Goal: Task Accomplishment & Management: Manage account settings

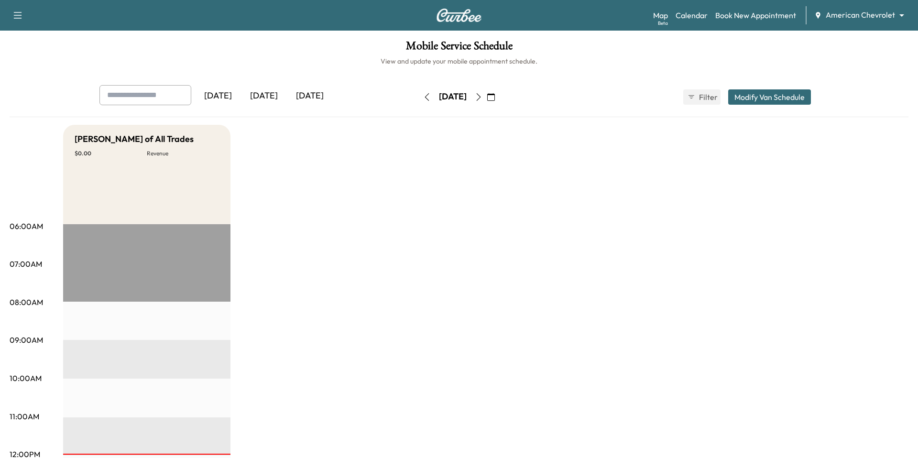
click at [861, 11] on body "Support Log Out Map Beta Calendar Book New Appointment American Chevrolet *****…" at bounding box center [459, 229] width 918 height 458
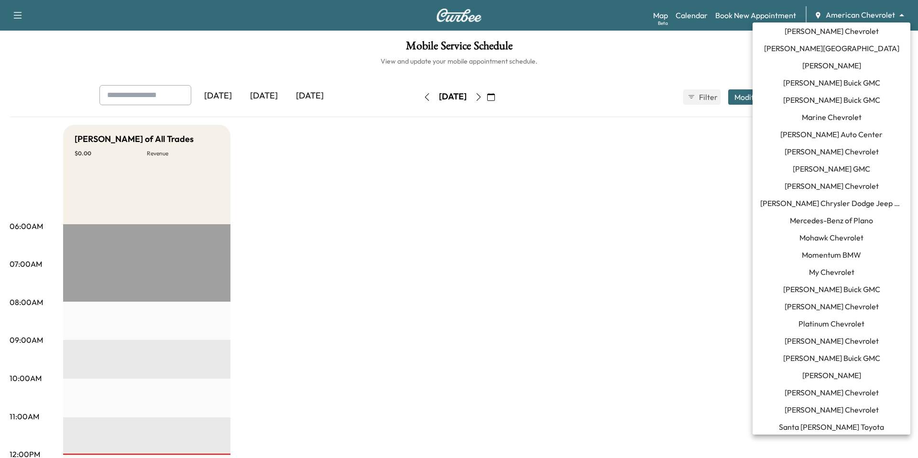
scroll to position [612, 0]
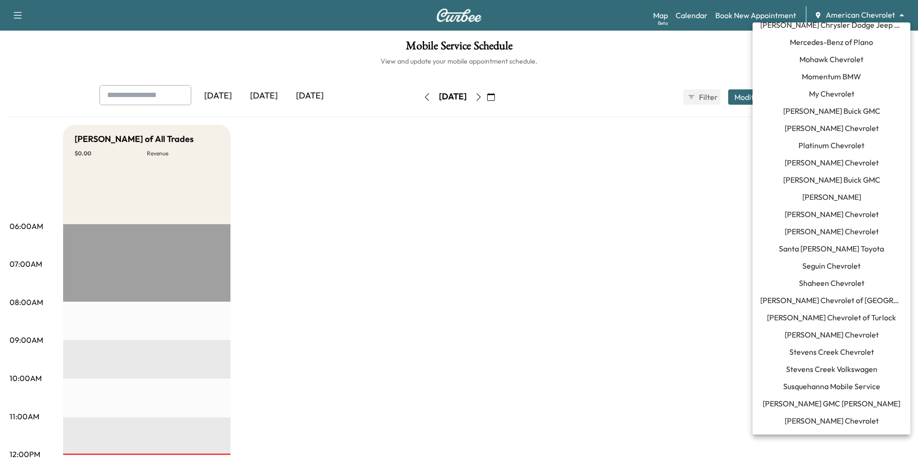
click at [842, 262] on span "Seguin Chevrolet" at bounding box center [831, 265] width 58 height 11
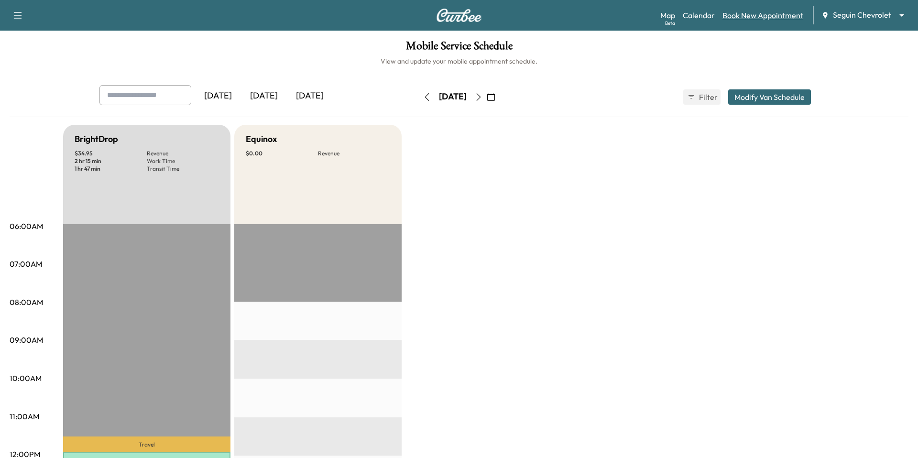
click at [766, 20] on link "Book New Appointment" at bounding box center [762, 15] width 81 height 11
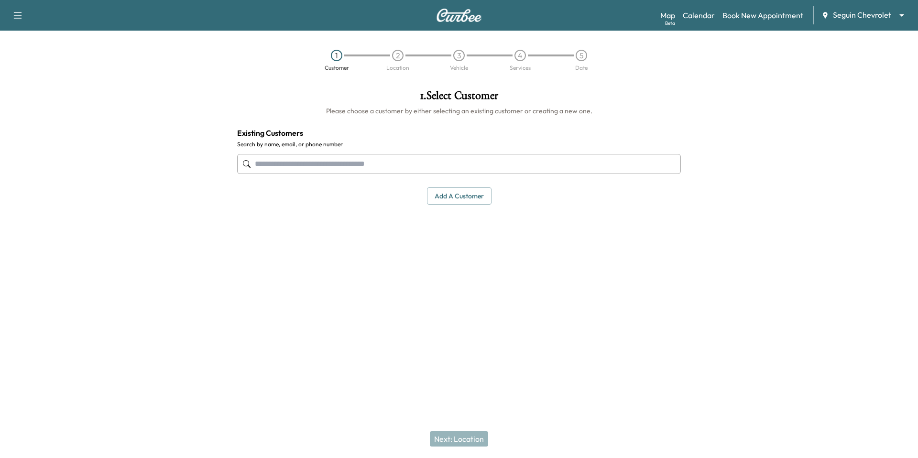
click at [476, 156] on input "text" at bounding box center [459, 164] width 444 height 20
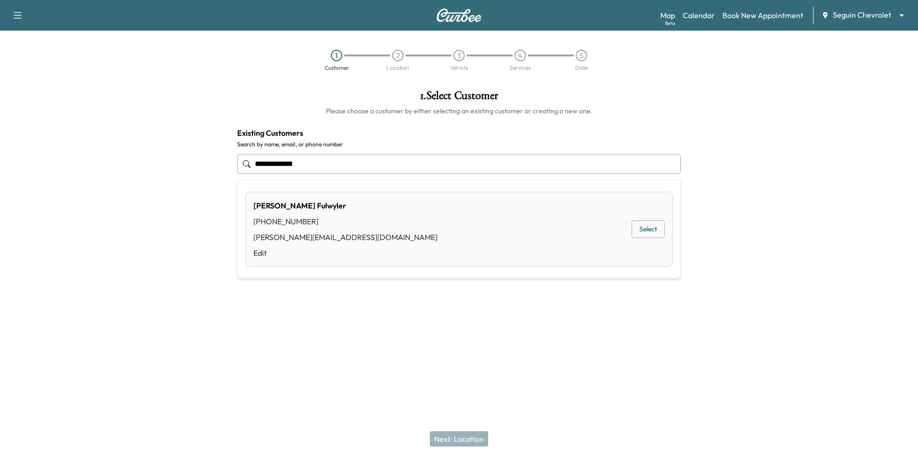
click at [534, 238] on div "[PERSON_NAME] [PHONE_NUMBER] [PERSON_NAME][EMAIL_ADDRESS][DOMAIN_NAME] Edit Sel…" at bounding box center [458, 229] width 427 height 75
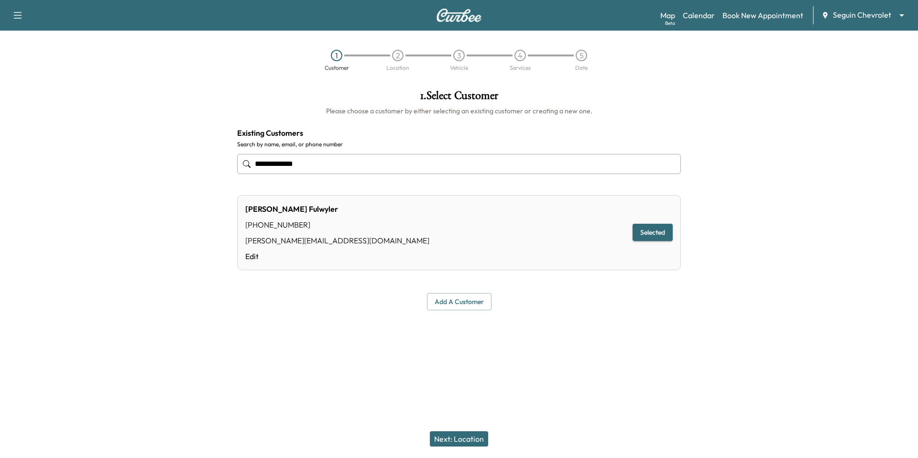
type input "**********"
click at [443, 447] on div "Next: Location" at bounding box center [459, 439] width 918 height 38
click at [445, 444] on button "Next: Location" at bounding box center [459, 438] width 58 height 15
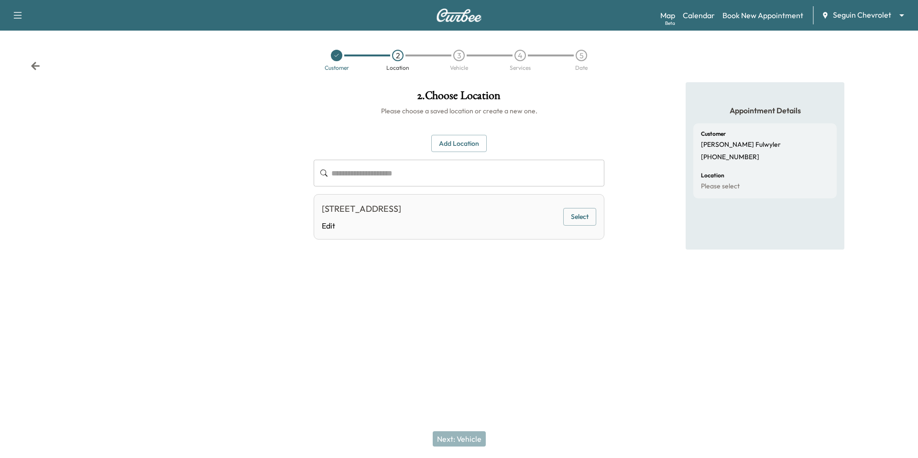
click at [581, 218] on button "Select" at bounding box center [579, 217] width 33 height 18
click at [450, 441] on button "Next: Vehicle" at bounding box center [459, 438] width 53 height 15
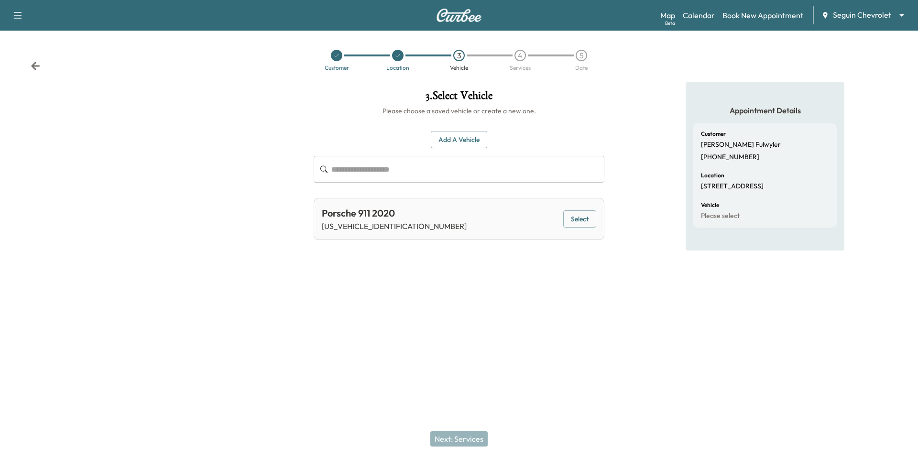
click at [587, 219] on button "Select" at bounding box center [579, 219] width 33 height 18
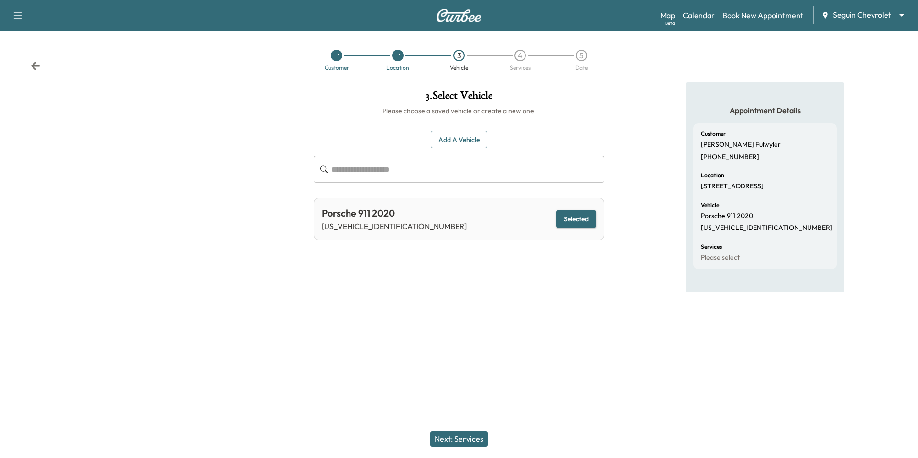
click at [452, 436] on button "Next: Services" at bounding box center [458, 438] width 57 height 15
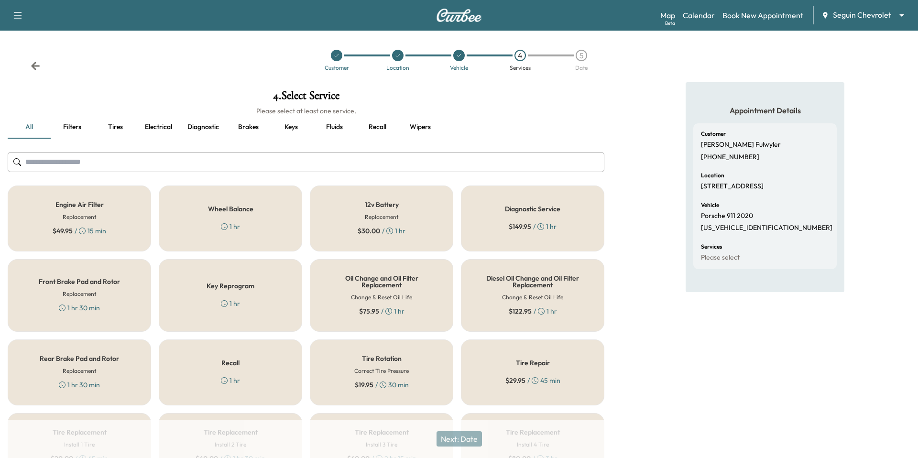
click at [250, 208] on h5 "Wheel Balance" at bounding box center [230, 209] width 45 height 7
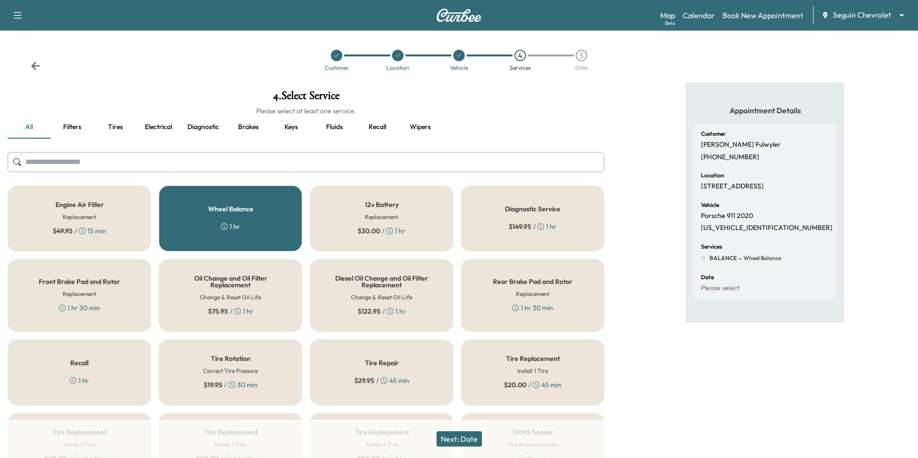
click at [458, 443] on button "Next: Date" at bounding box center [458, 438] width 45 height 15
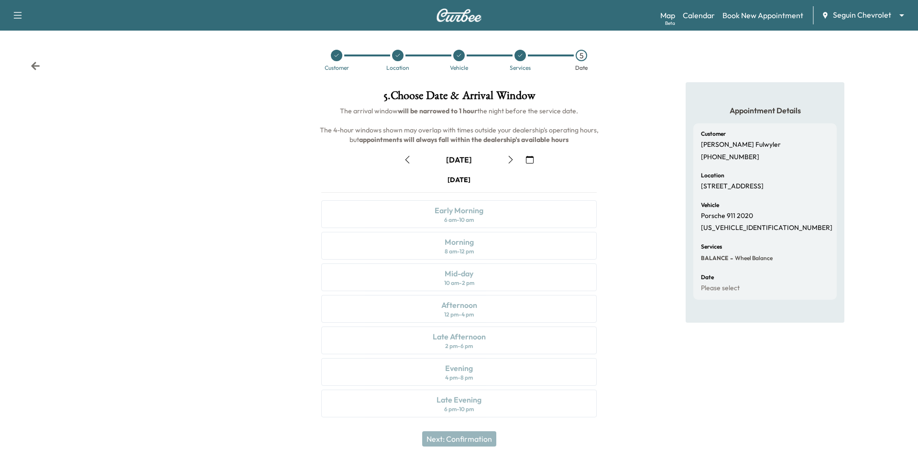
click at [539, 156] on div "[DATE]" at bounding box center [459, 159] width 291 height 15
click at [534, 158] on button "button" at bounding box center [530, 159] width 16 height 15
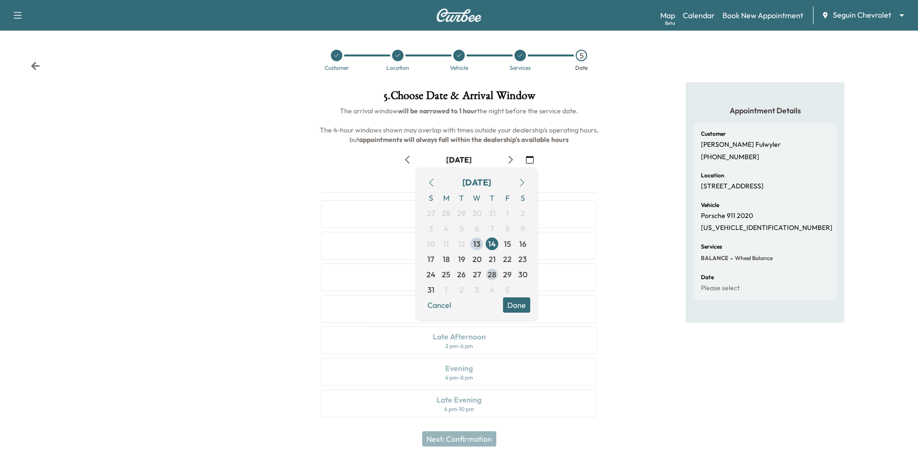
click at [497, 272] on span "28" at bounding box center [491, 274] width 15 height 15
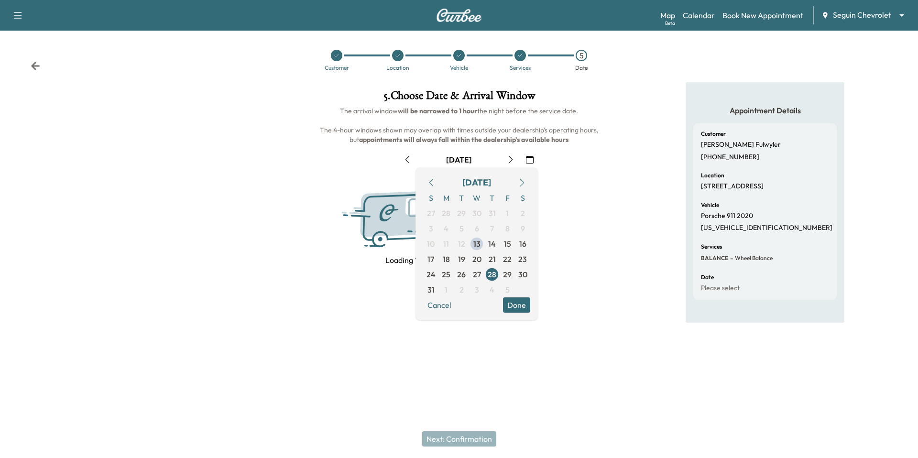
drag, startPoint x: 510, startPoint y: 296, endPoint x: 512, endPoint y: 308, distance: 12.6
click at [511, 297] on div "[DATE] S M T W T F S 27 28 29 30 31 1 2 3 4 5 6 7 8 9 10 11 12 13 14 15 16 17 1…" at bounding box center [476, 243] width 122 height 153
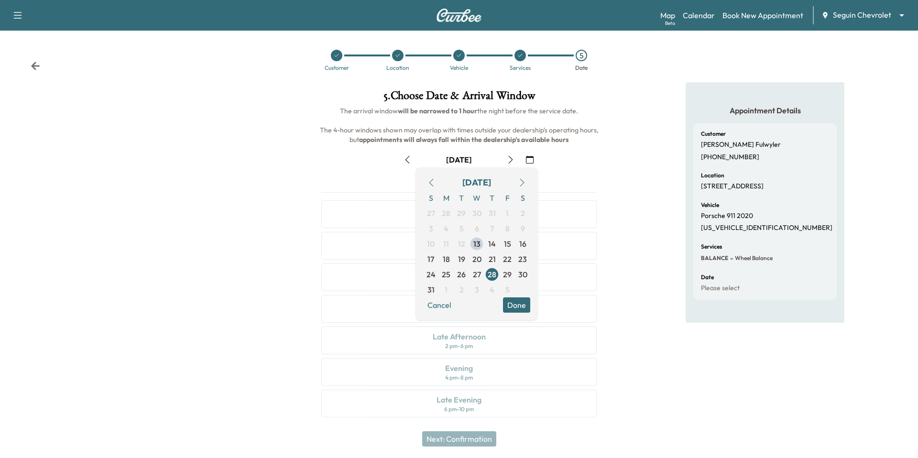
click at [513, 312] on button "Done" at bounding box center [516, 304] width 27 height 15
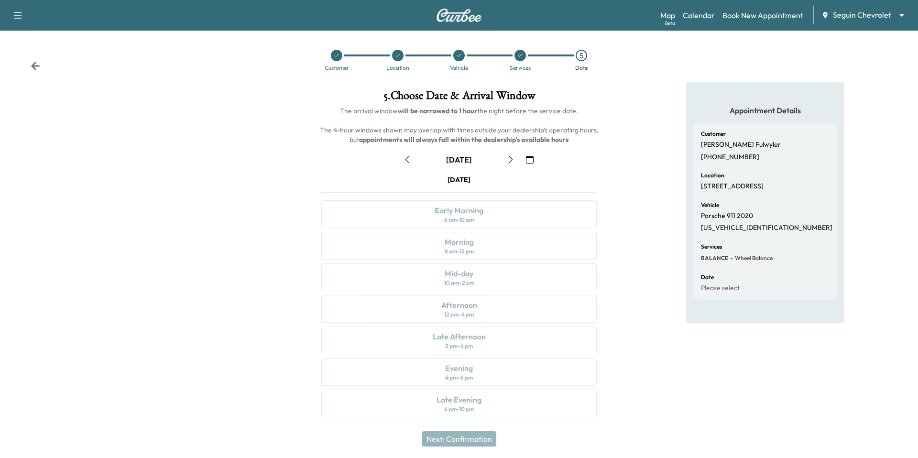
click at [503, 301] on div "[DATE] Early Morning 6 am - 10 am Morning 8 am - 12 pm Mid-day 10 am - 2 pm Aft…" at bounding box center [459, 298] width 291 height 246
click at [531, 159] on icon "button" at bounding box center [530, 160] width 8 height 8
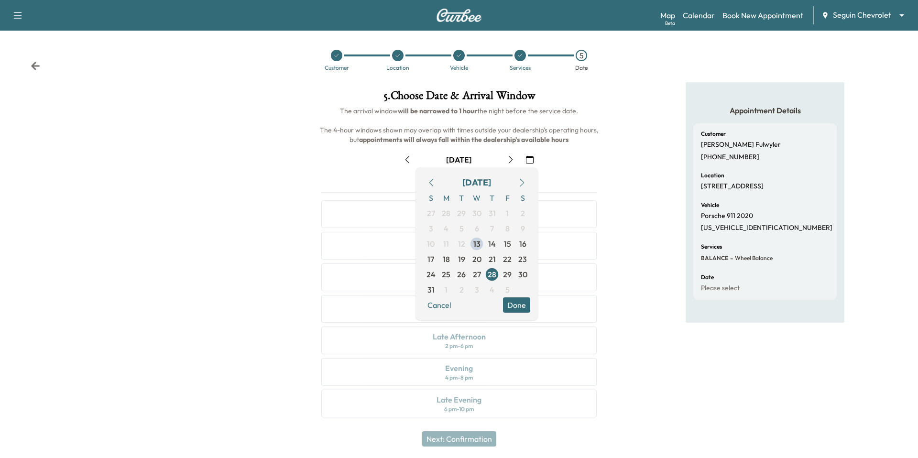
click at [522, 181] on icon "button" at bounding box center [522, 183] width 8 height 8
click at [478, 247] on span "17" at bounding box center [476, 243] width 7 height 11
click at [511, 288] on button "Done" at bounding box center [516, 289] width 27 height 15
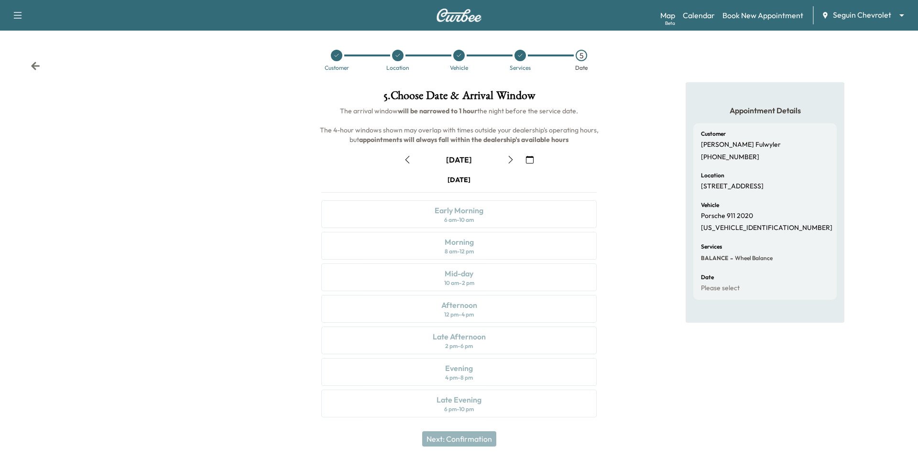
click at [490, 306] on div "[DATE] Early Morning 6 am - 10 am Morning 8 am - 12 pm Mid-day 10 am - 2 pm Aft…" at bounding box center [459, 298] width 291 height 246
click at [409, 163] on button "button" at bounding box center [407, 159] width 16 height 15
click at [409, 163] on icon "button" at bounding box center [407, 160] width 4 height 8
click at [408, 163] on icon "button" at bounding box center [407, 160] width 8 height 8
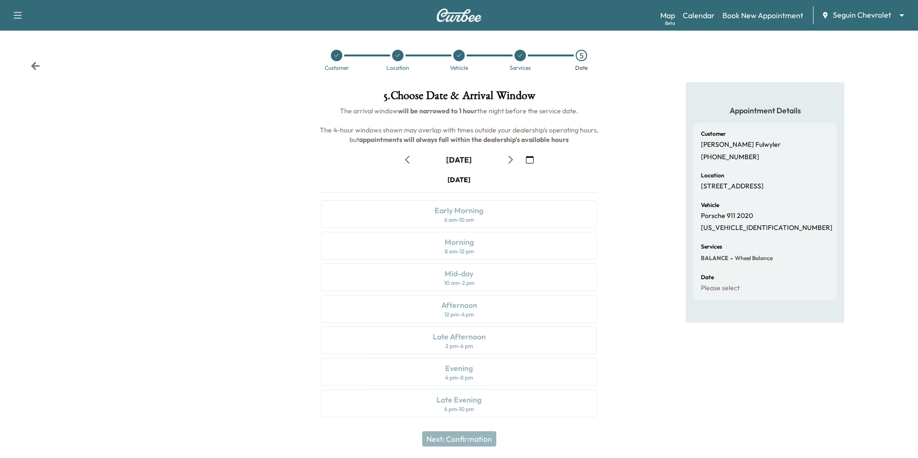
click at [528, 161] on icon "button" at bounding box center [530, 160] width 8 height 8
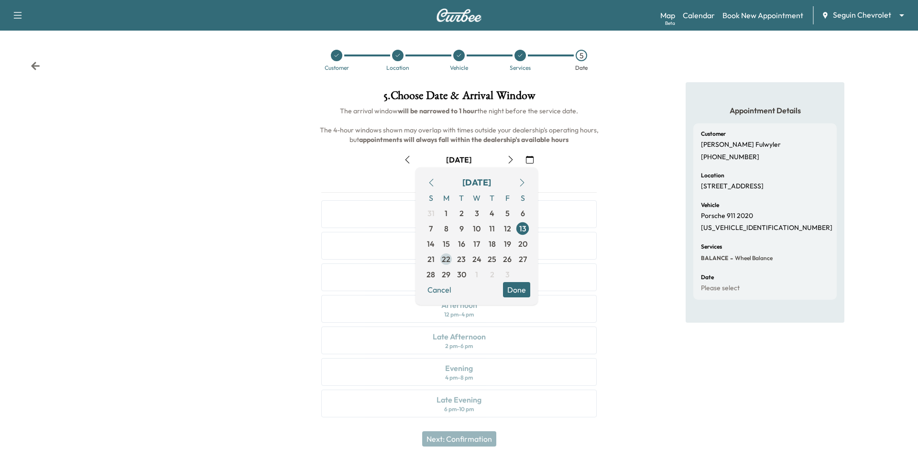
click at [448, 259] on span "22" at bounding box center [446, 258] width 9 height 11
click at [683, 148] on div "Appointment Details Customer [PERSON_NAME] [PHONE_NUMBER] Location [STREET_ADDR…" at bounding box center [765, 255] width 306 height 347
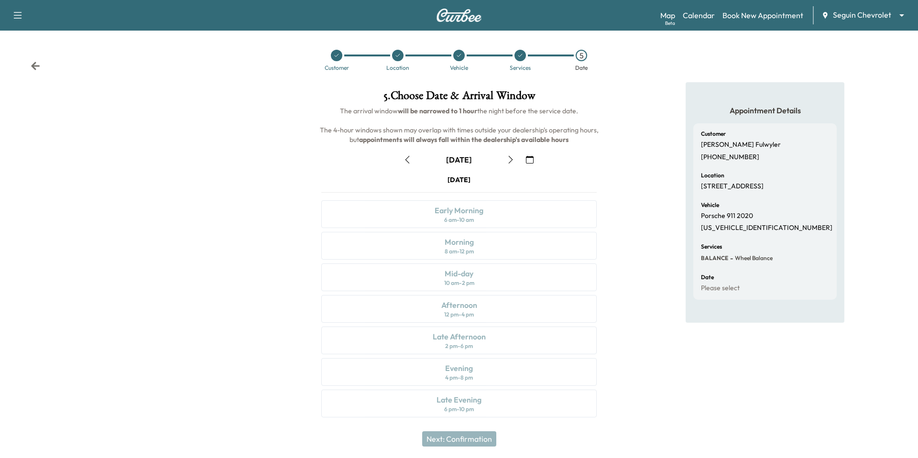
click at [520, 57] on icon at bounding box center [520, 56] width 6 height 6
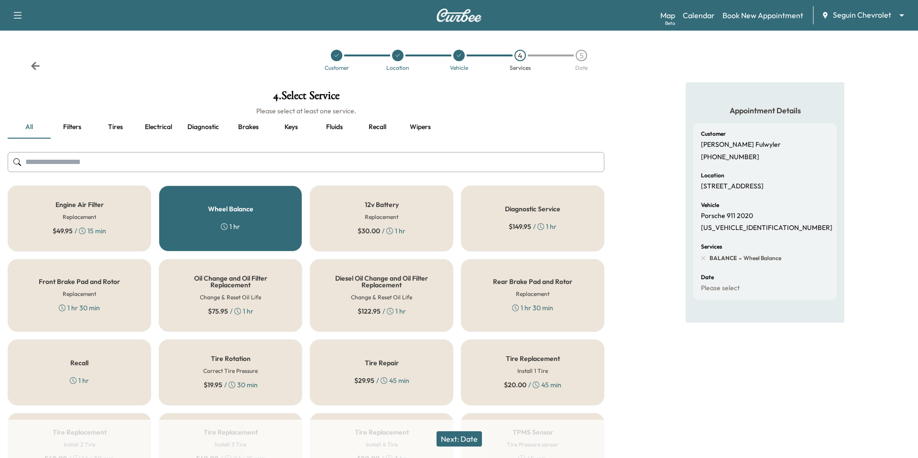
click at [400, 56] on icon at bounding box center [398, 56] width 6 height 6
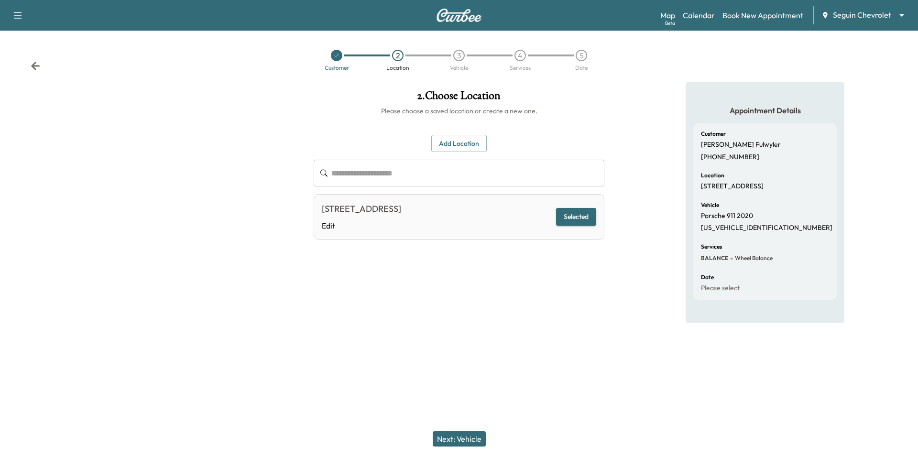
click at [336, 58] on icon at bounding box center [337, 56] width 6 height 6
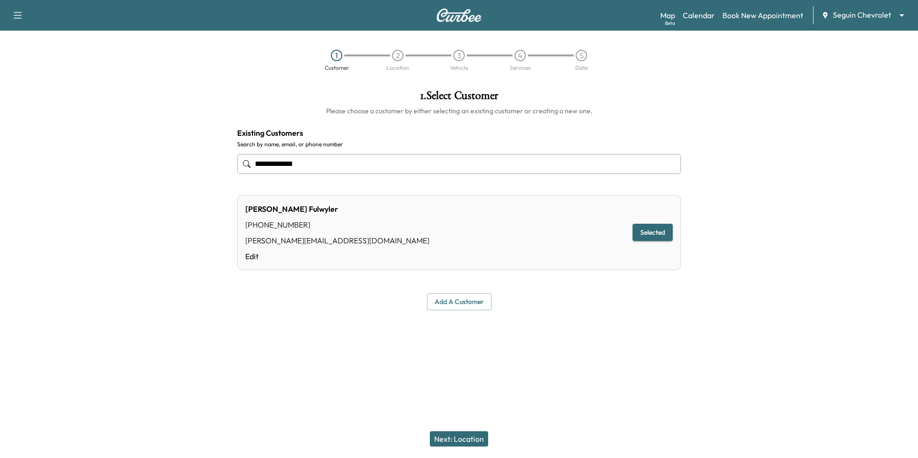
click at [524, 58] on div "4" at bounding box center [519, 55] width 11 height 11
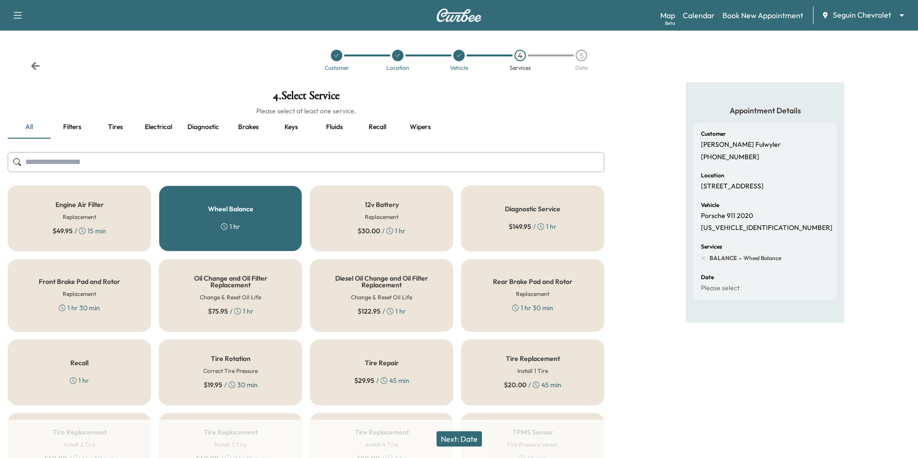
click at [226, 226] on icon at bounding box center [224, 226] width 7 height 7
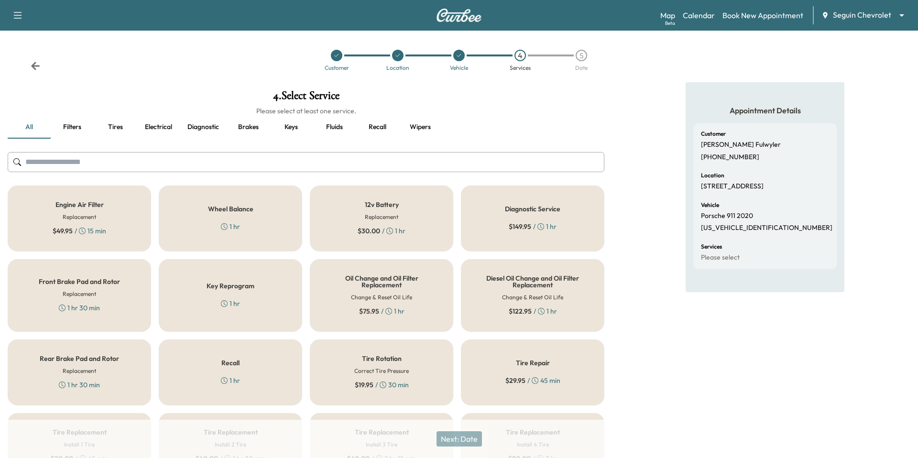
click at [226, 215] on div "Wheel Balance 1 hr" at bounding box center [230, 218] width 143 height 66
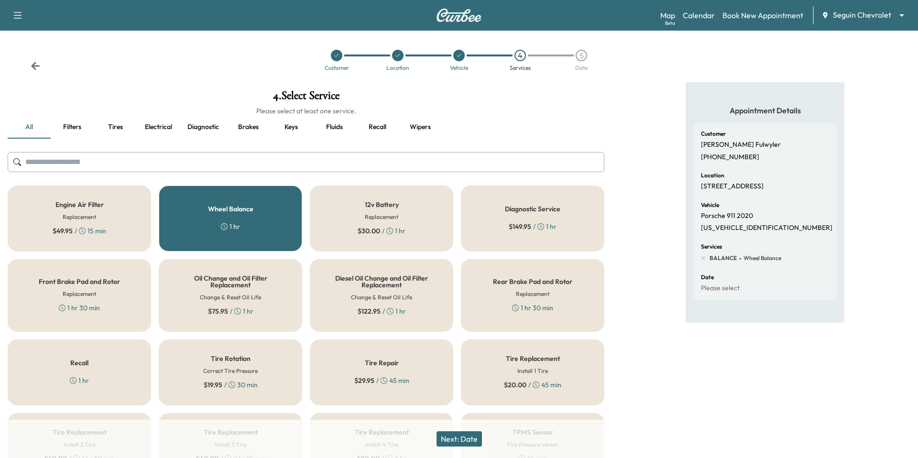
click at [224, 215] on div "Wheel Balance 1 hr" at bounding box center [230, 218] width 143 height 66
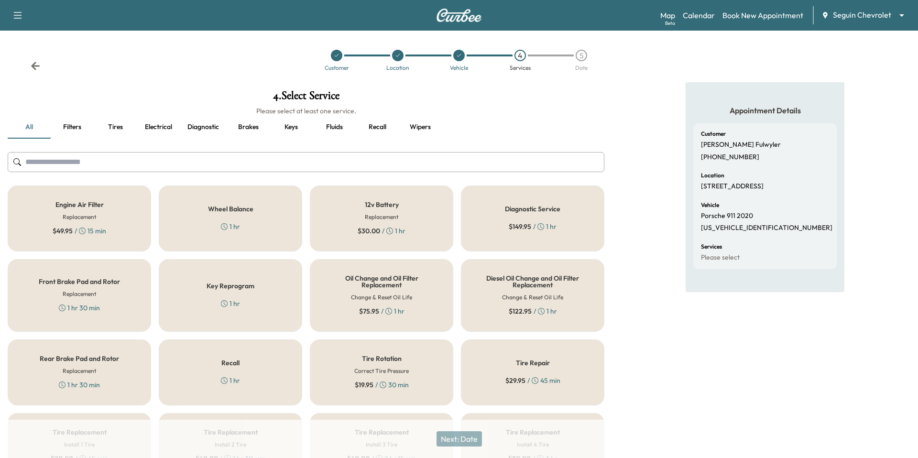
click at [86, 393] on div "Rear Brake Pad and Rotor Replacement 1 hr 30 min" at bounding box center [79, 372] width 143 height 66
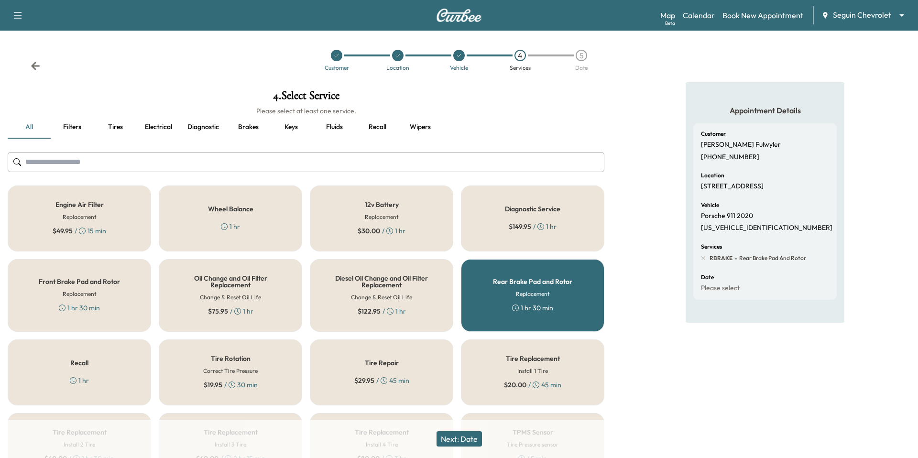
click at [490, 278] on div "Rear Brake Pad and Rotor Replacement 1 hr 30 min" at bounding box center [532, 295] width 143 height 73
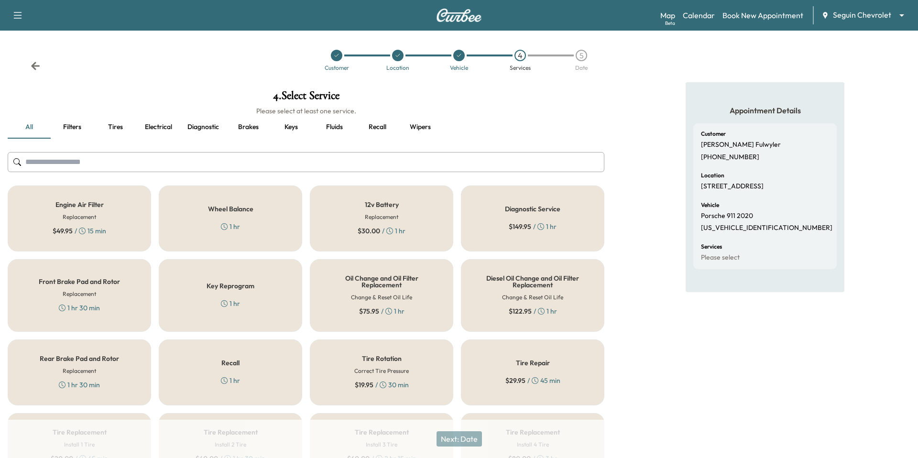
click at [490, 278] on h5 "Diesel Oil Change and Oil Filter Replacement" at bounding box center [533, 281] width 112 height 13
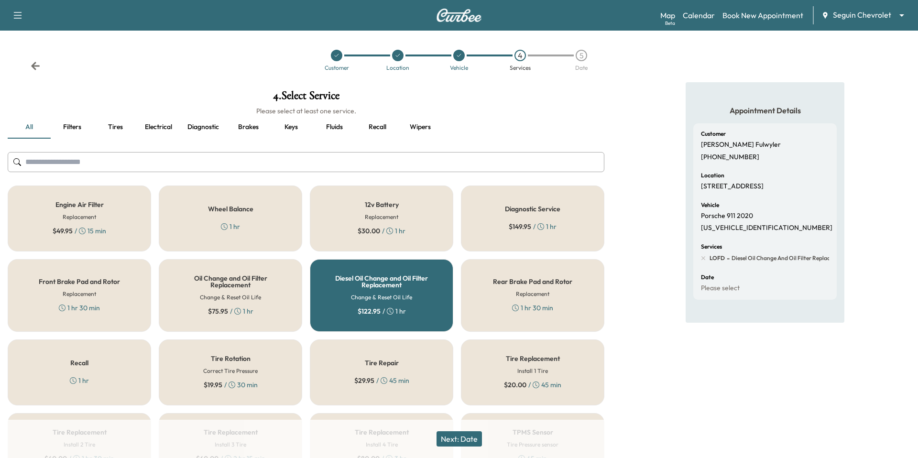
click at [396, 293] on h6 "Change & Reset Oil Life" at bounding box center [381, 297] width 61 height 9
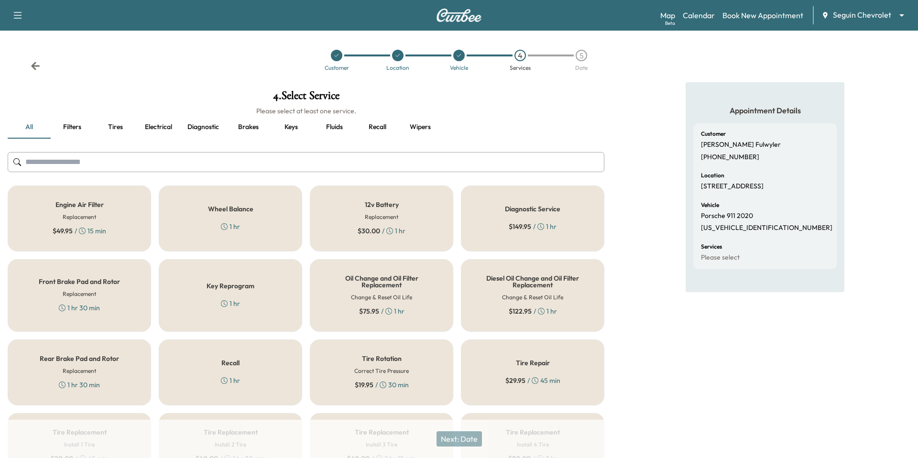
click at [392, 290] on div "Oil Change and Oil Filter Replacement Change & Reset Oil Life $ 75.95 / 1 hr" at bounding box center [381, 295] width 143 height 73
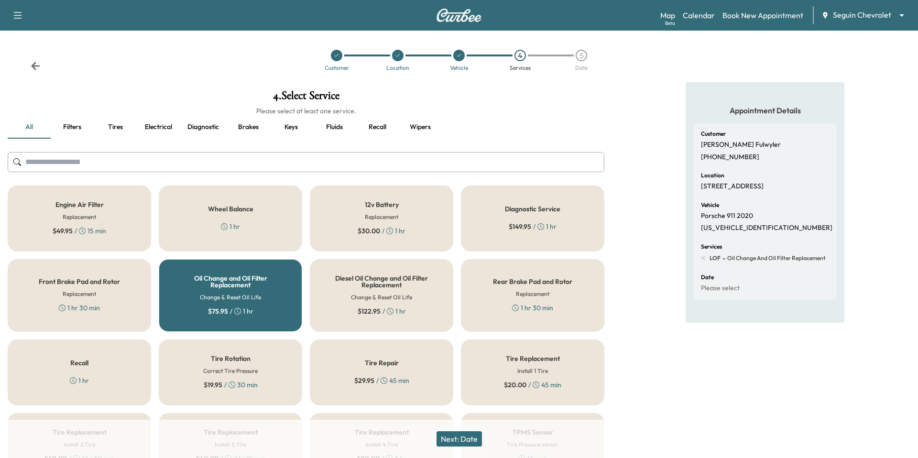
click at [255, 306] on div "Oil Change and Oil Filter Replacement Change & Reset Oil Life $ 75.95 / 1 hr" at bounding box center [230, 295] width 143 height 73
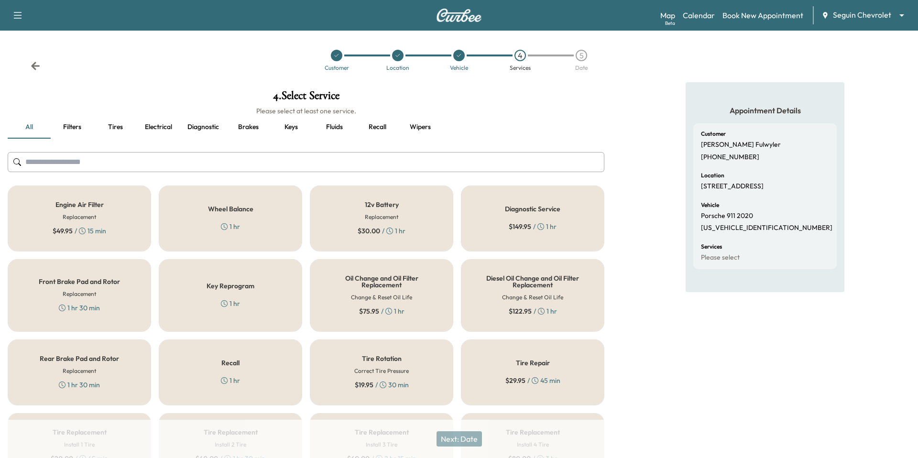
click at [232, 292] on div "Key Reprogram 1 hr" at bounding box center [230, 295] width 143 height 73
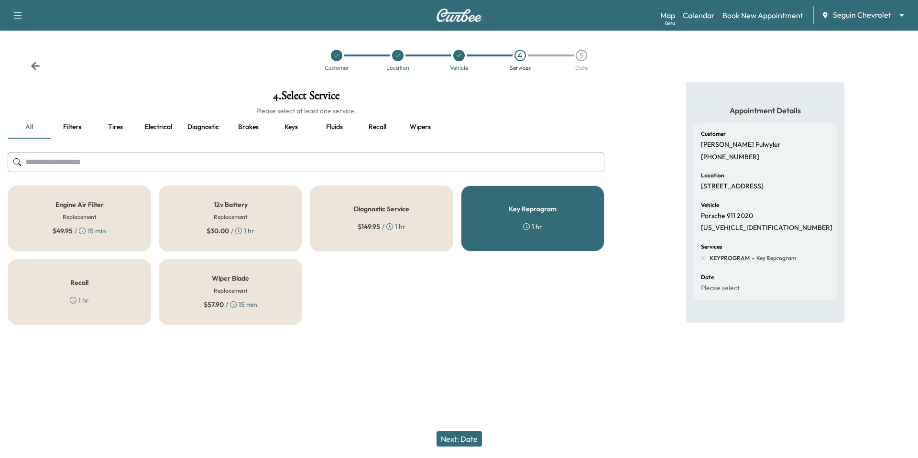
click at [547, 212] on h5 "Key Reprogram" at bounding box center [533, 209] width 48 height 7
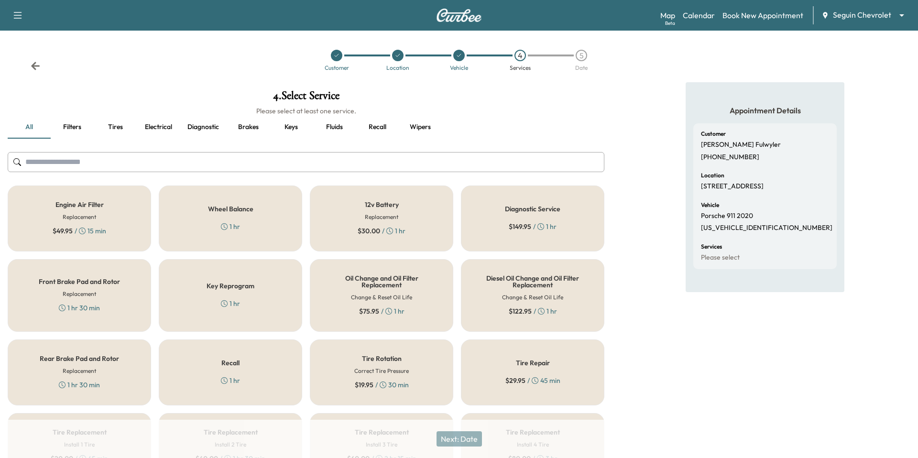
click at [266, 306] on div "Key Reprogram 1 hr" at bounding box center [230, 295] width 143 height 73
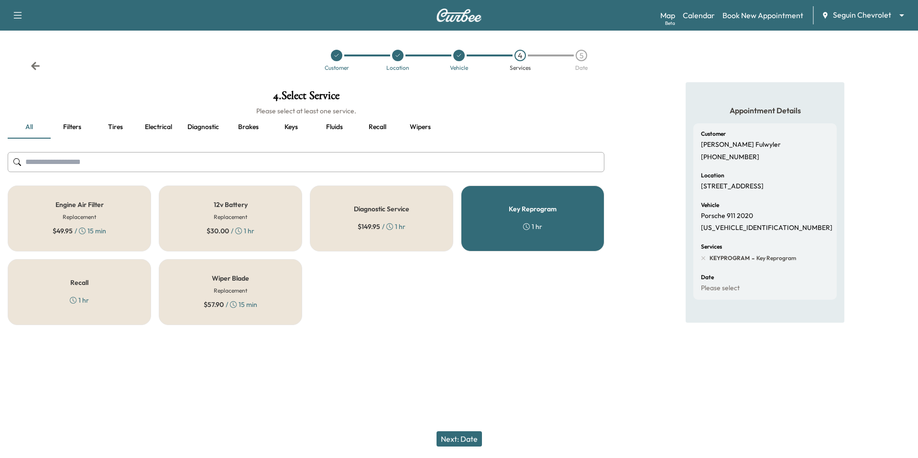
click at [473, 444] on button "Next: Date" at bounding box center [458, 438] width 45 height 15
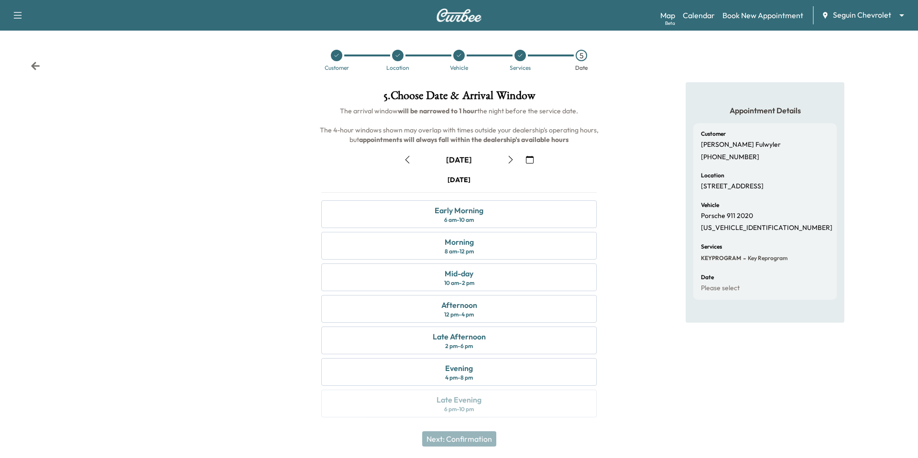
click at [528, 159] on icon "button" at bounding box center [530, 160] width 8 height 8
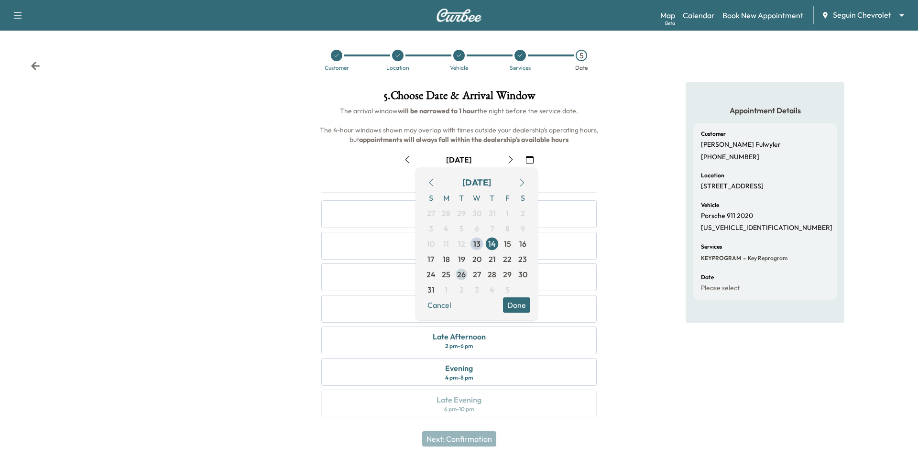
click at [468, 273] on span "26" at bounding box center [461, 274] width 15 height 15
click at [520, 315] on div "[DATE] S M T W T F S 27 28 29 30 31 1 2 3 4 5 6 7 8 9 10 11 12 13 14 15 16 17 1…" at bounding box center [476, 243] width 122 height 153
click at [470, 365] on div "Evening" at bounding box center [459, 367] width 28 height 11
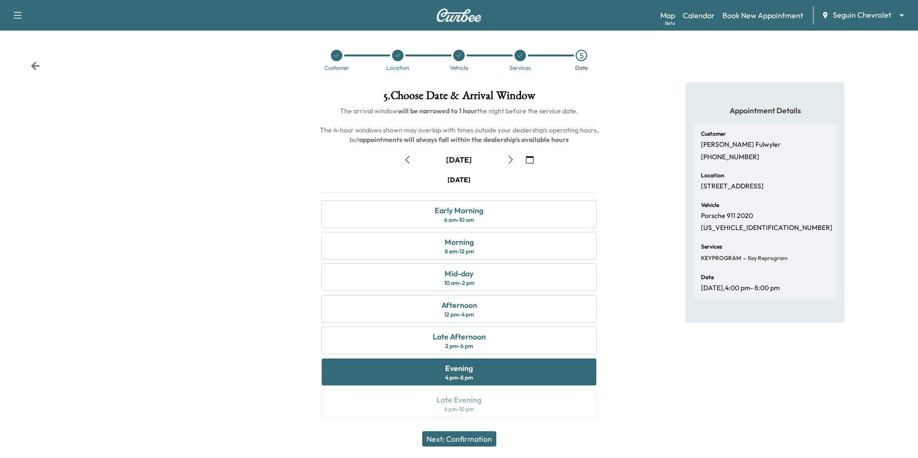
click at [473, 437] on button "Next: Confirmation" at bounding box center [459, 438] width 74 height 15
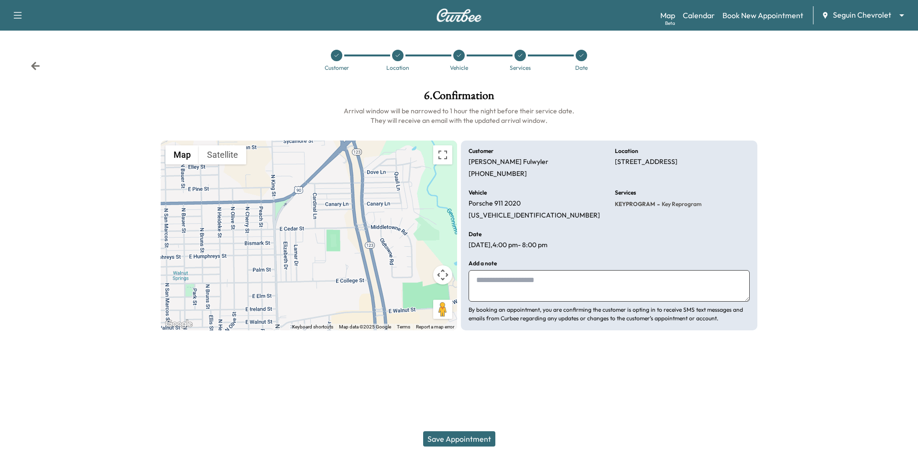
click at [460, 439] on button "Save Appointment" at bounding box center [459, 438] width 72 height 15
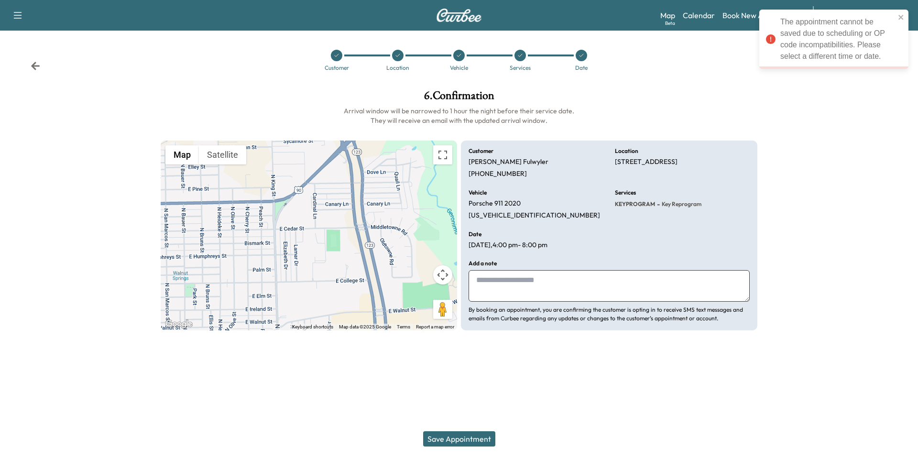
click at [522, 57] on icon at bounding box center [520, 56] width 6 height 6
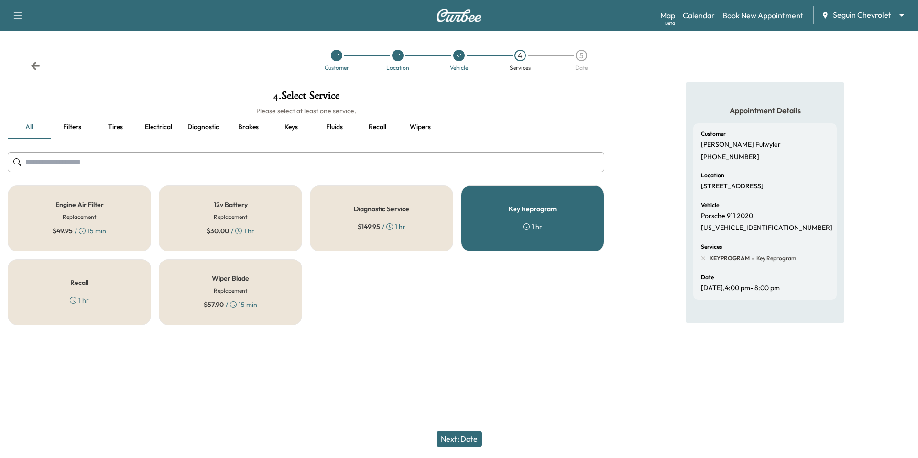
click at [572, 55] on div at bounding box center [562, 55] width 23 height 2
click at [584, 53] on div "5" at bounding box center [581, 55] width 11 height 11
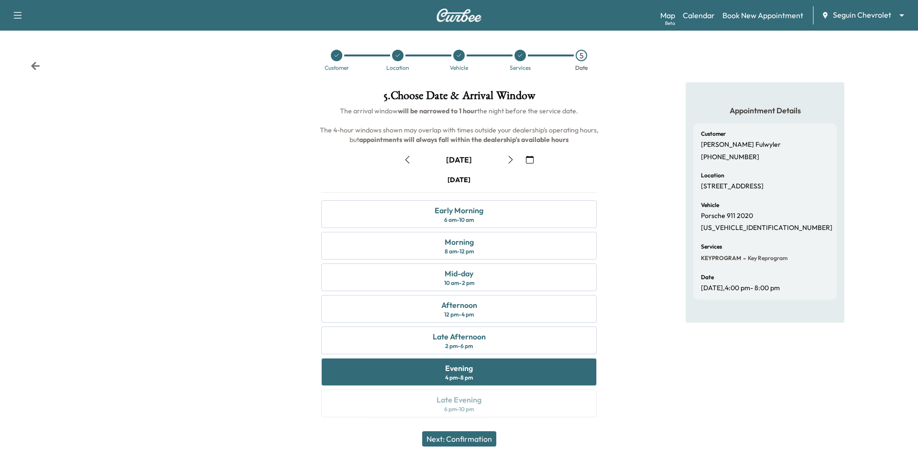
click at [526, 159] on icon "button" at bounding box center [530, 160] width 8 height 8
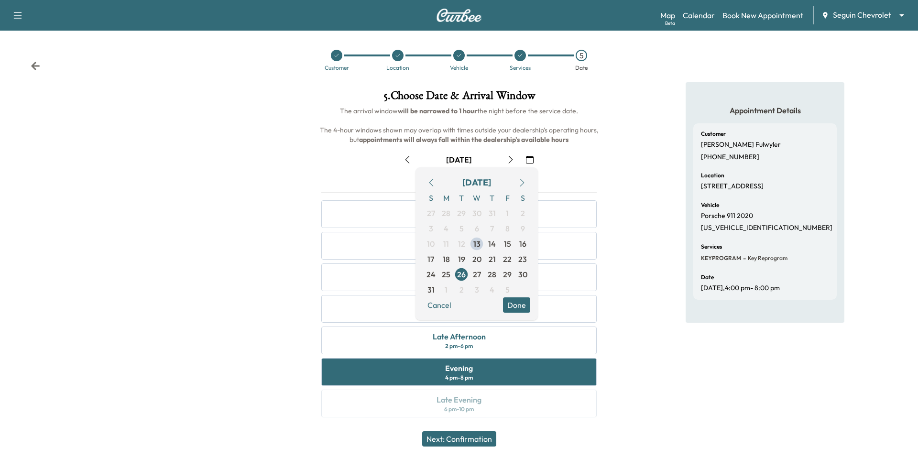
drag, startPoint x: 520, startPoint y: 183, endPoint x: 516, endPoint y: 195, distance: 12.5
click at [520, 182] on icon "button" at bounding box center [522, 183] width 8 height 8
click at [479, 260] on span "24" at bounding box center [476, 258] width 9 height 11
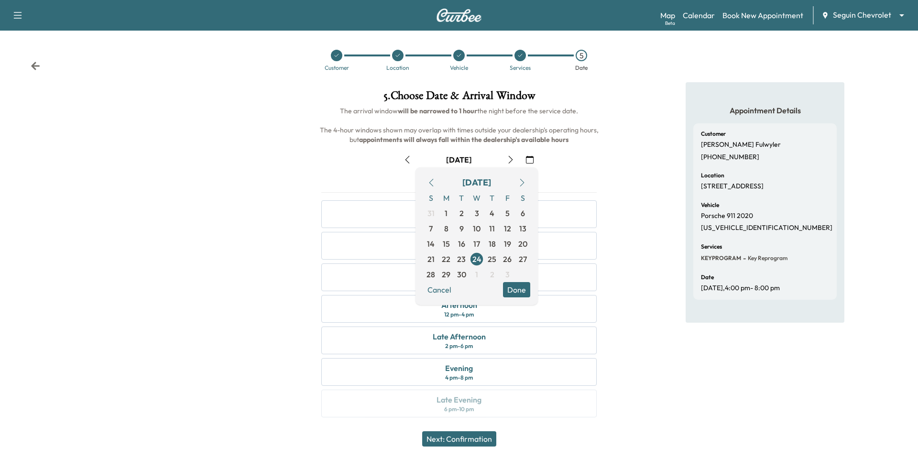
drag, startPoint x: 531, startPoint y: 296, endPoint x: 532, endPoint y: 312, distance: 15.8
click at [531, 295] on div "[DATE] S M T W T F S 31 1 2 3 4 5 6 7 8 9 10 11 12 13 14 15 16 17 18 19 20 21 2…" at bounding box center [476, 236] width 122 height 138
drag, startPoint x: 528, startPoint y: 286, endPoint x: 517, endPoint y: 294, distance: 14.1
click at [526, 288] on button "Done" at bounding box center [516, 289] width 27 height 15
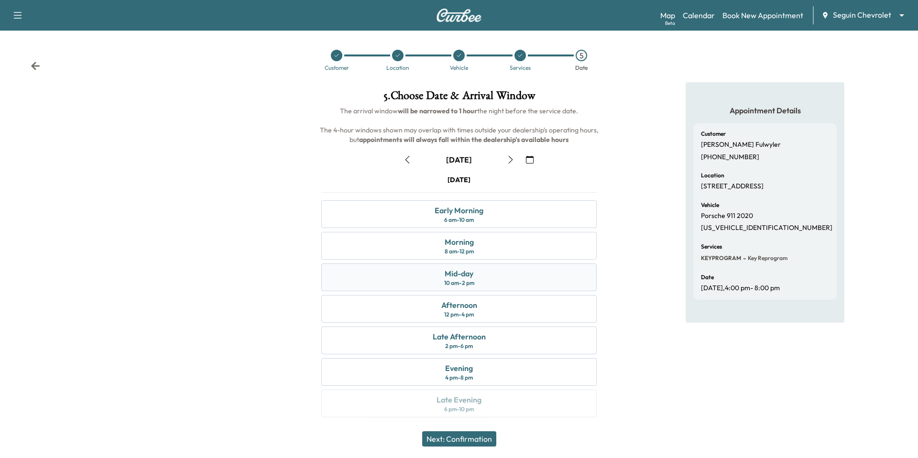
click at [508, 279] on div "Mid-day 10 am - 2 pm" at bounding box center [458, 277] width 275 height 28
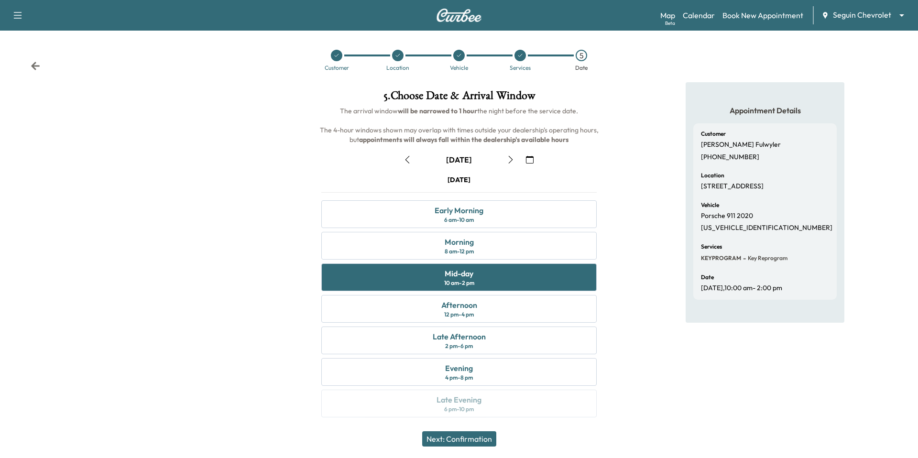
click at [481, 437] on button "Next: Confirmation" at bounding box center [459, 438] width 74 height 15
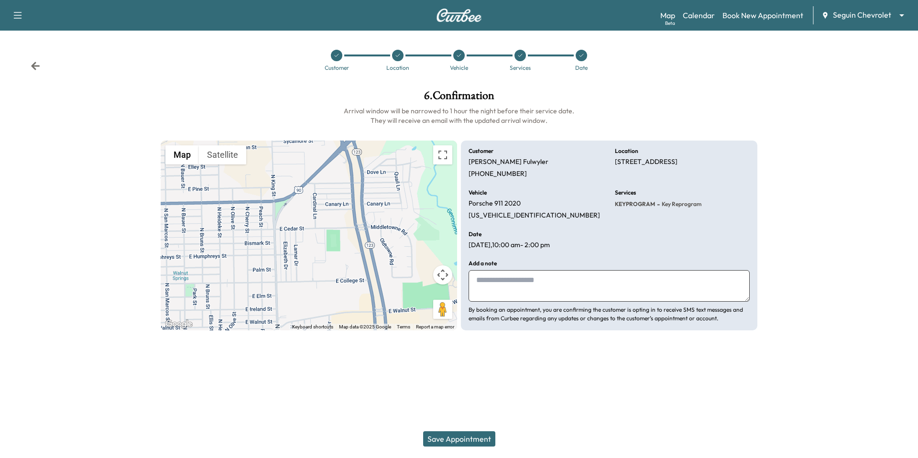
click at [481, 436] on button "Save Appointment" at bounding box center [459, 438] width 72 height 15
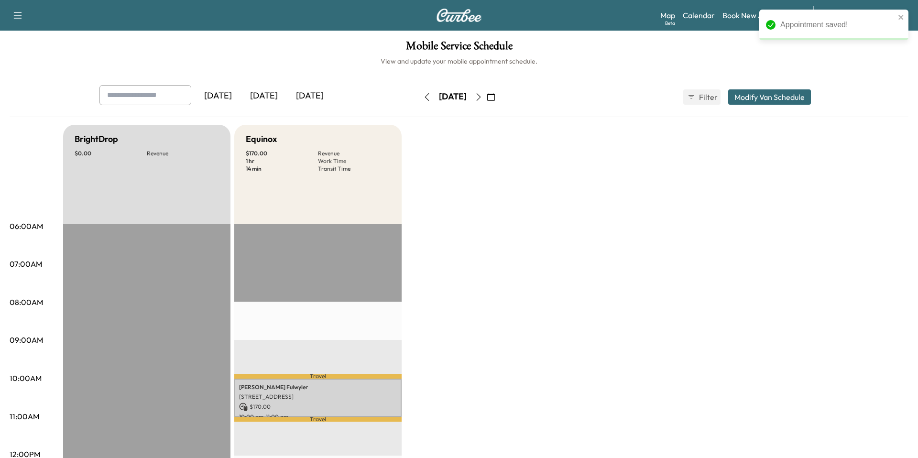
scroll to position [189, 0]
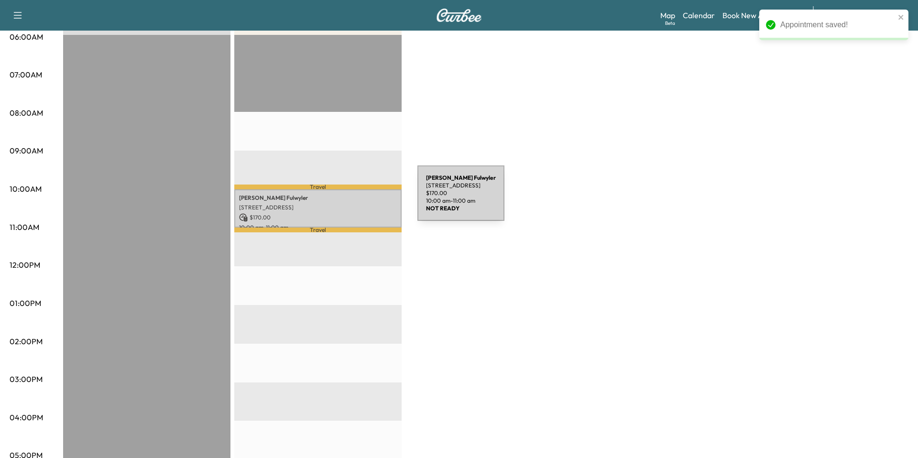
click at [346, 199] on p "[PERSON_NAME]" at bounding box center [318, 198] width 158 height 8
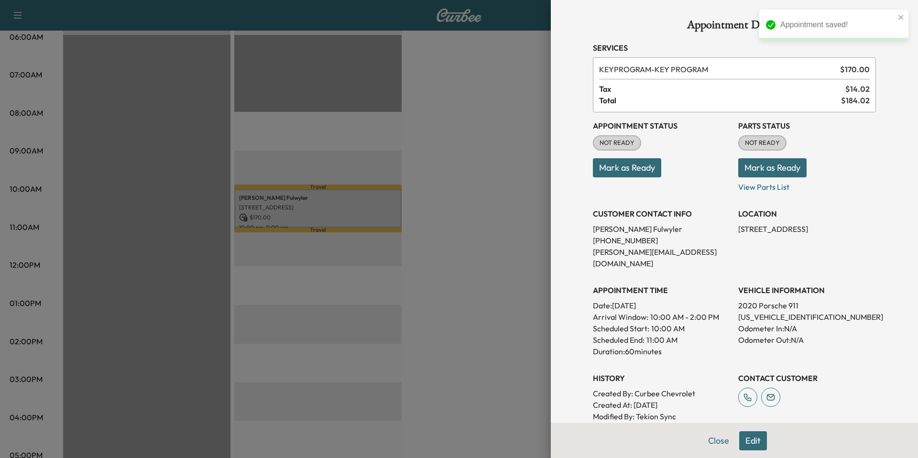
click at [749, 436] on button "Edit" at bounding box center [753, 440] width 28 height 19
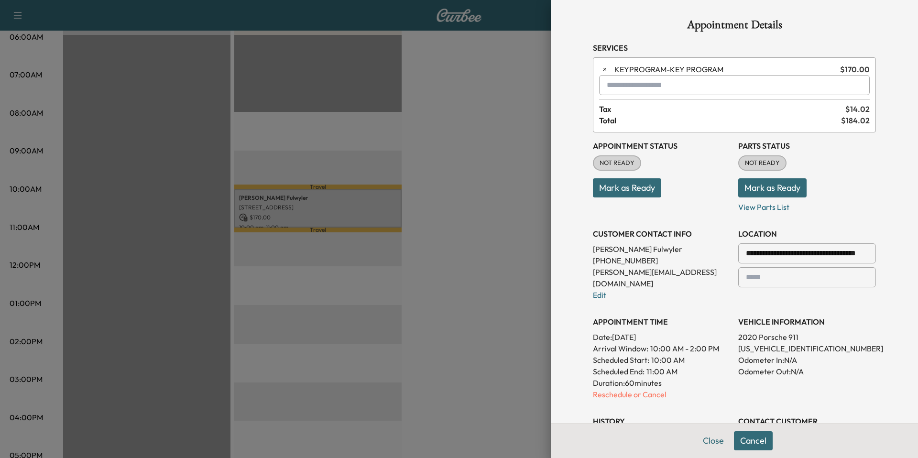
click at [644, 389] on p "Reschedule or Cancel" at bounding box center [662, 394] width 138 height 11
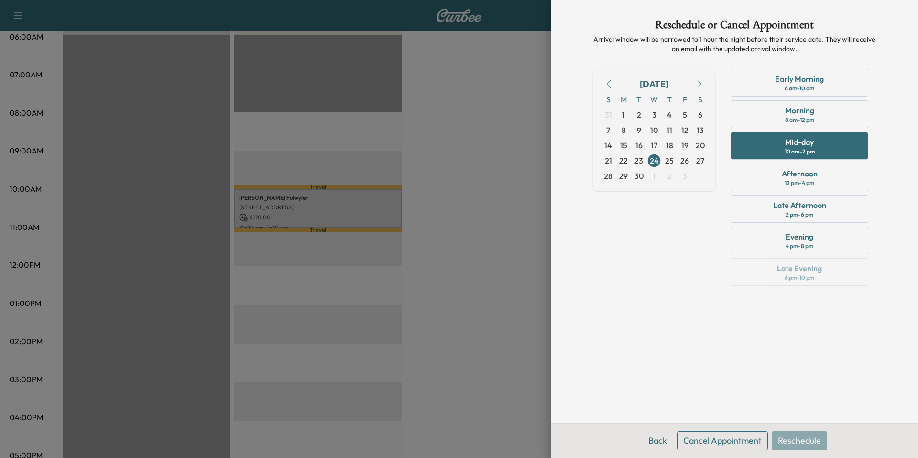
click at [718, 441] on button "Cancel Appointment" at bounding box center [722, 440] width 91 height 19
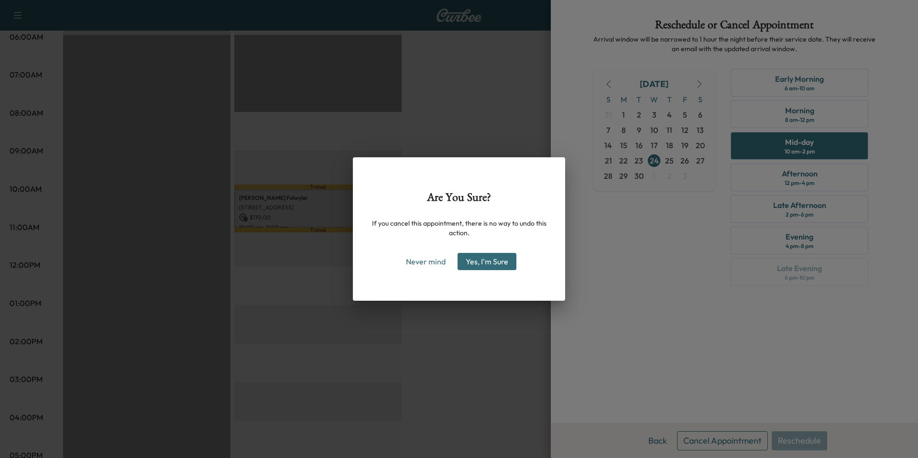
click at [499, 264] on button "Yes, I'm Sure" at bounding box center [486, 261] width 59 height 17
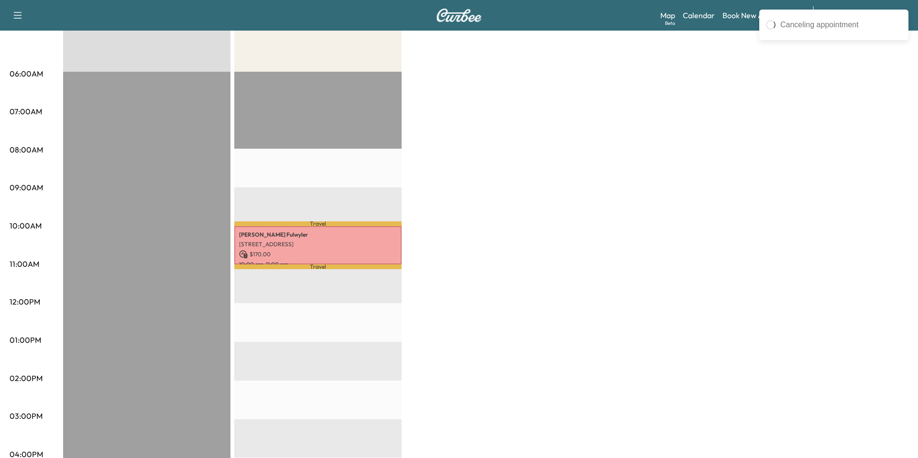
scroll to position [0, 0]
